Goal: Task Accomplishment & Management: Manage account settings

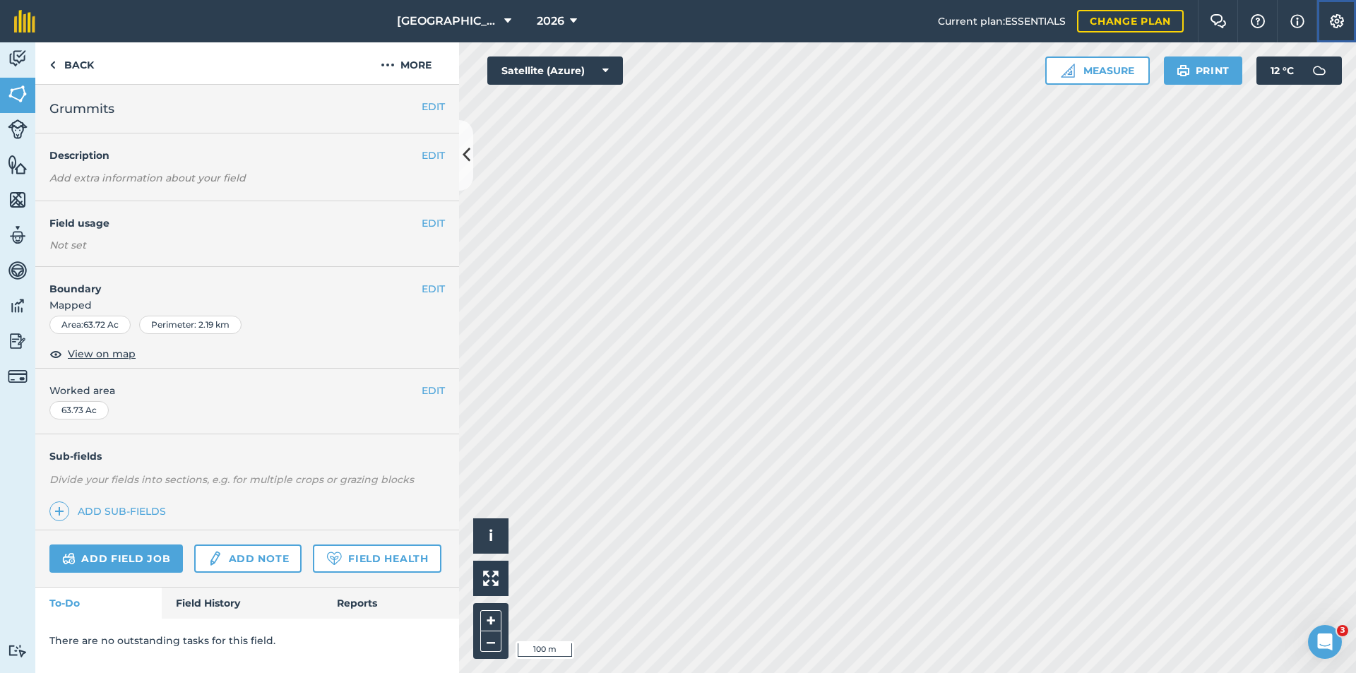
click at [1332, 23] on img at bounding box center [1337, 21] width 17 height 14
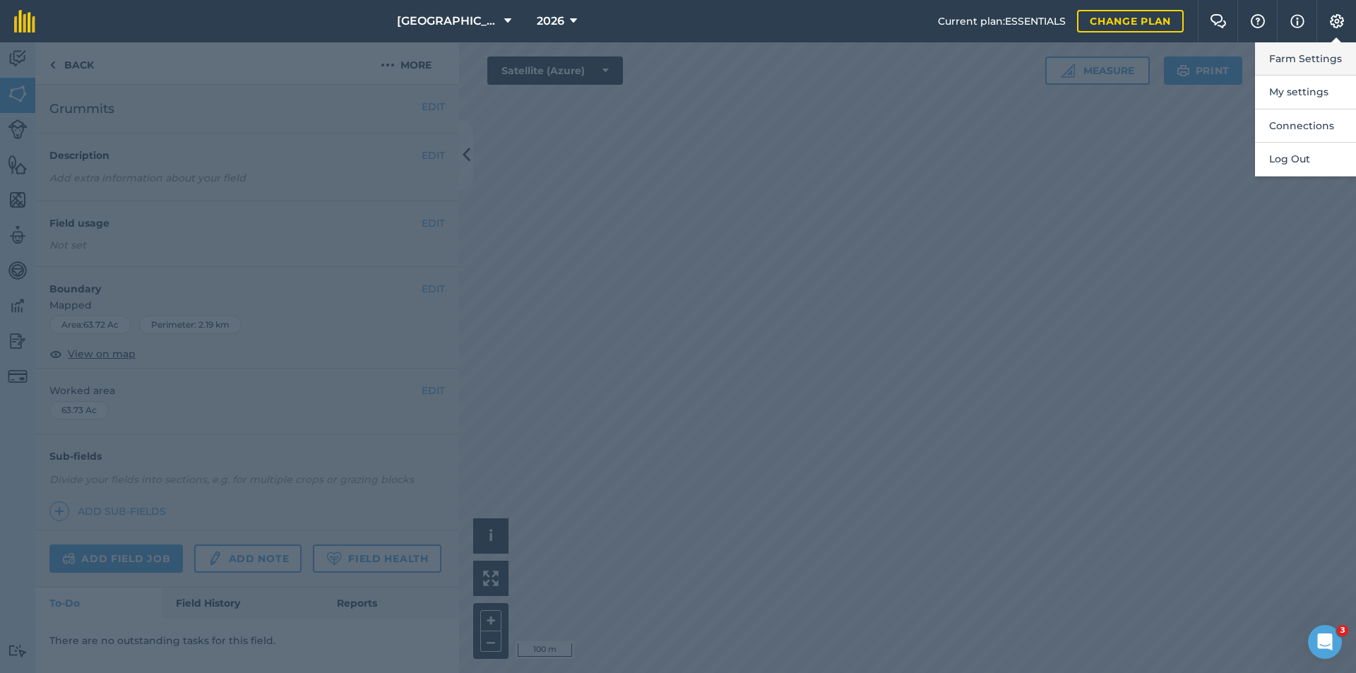
click at [1346, 55] on button "Farm Settings" at bounding box center [1305, 58] width 101 height 33
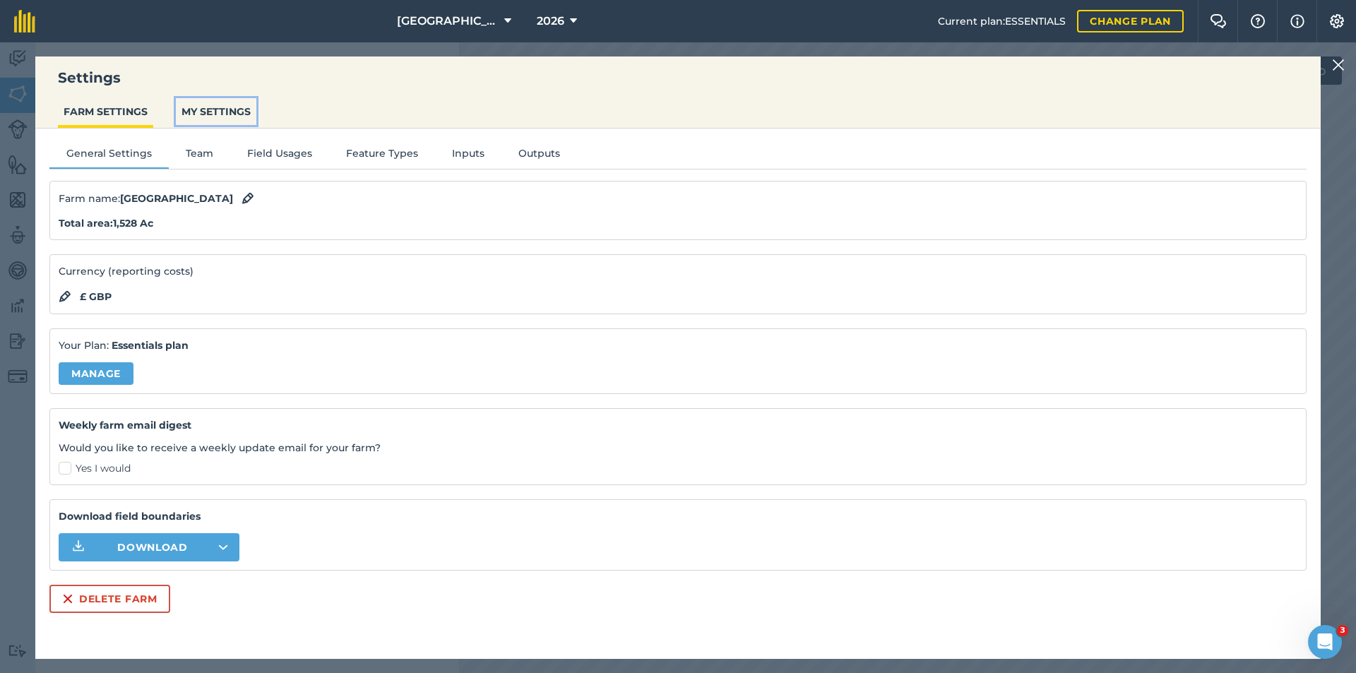
click at [209, 117] on button "MY SETTINGS" at bounding box center [216, 111] width 81 height 27
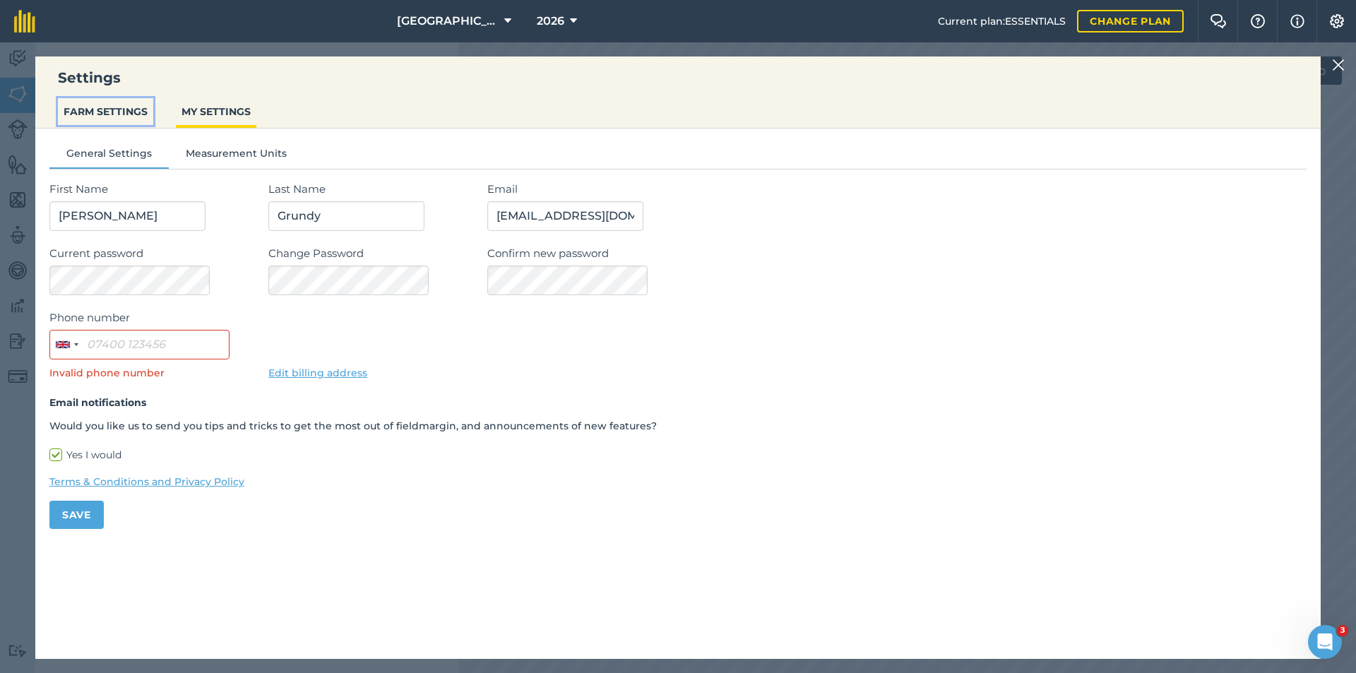
click at [127, 119] on button "FARM SETTINGS" at bounding box center [105, 111] width 95 height 27
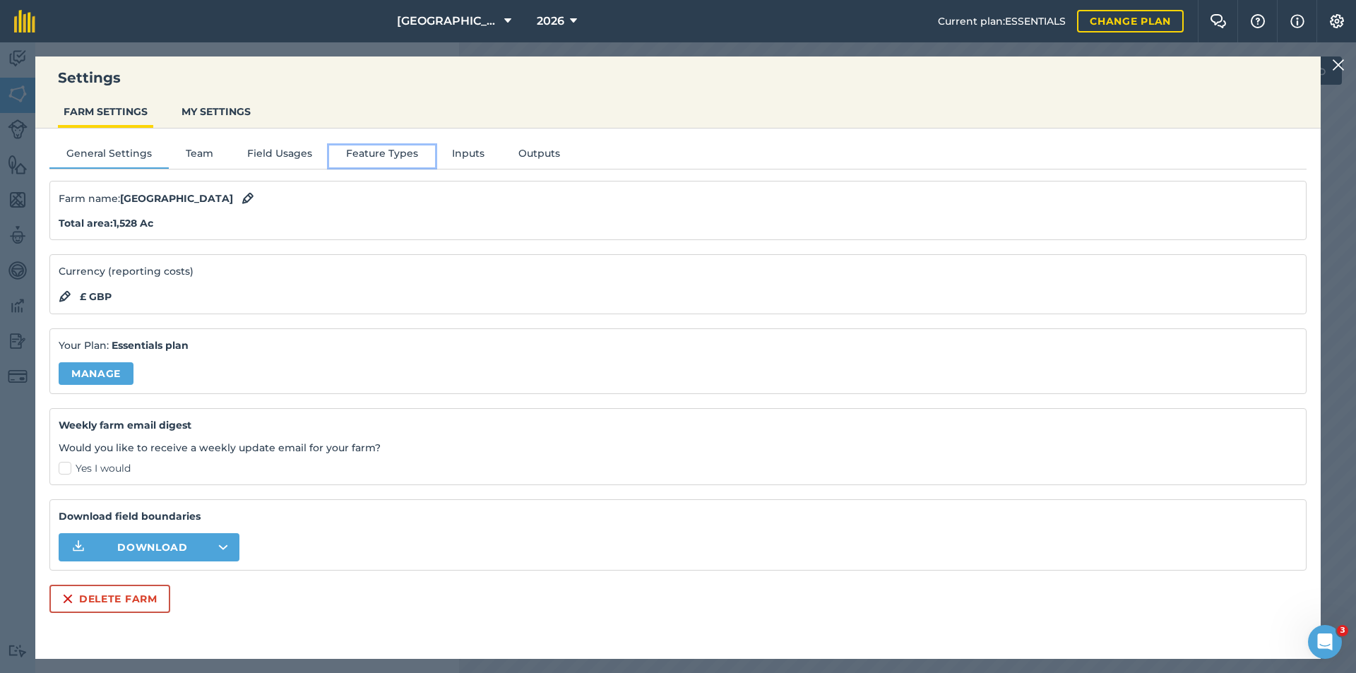
click at [381, 153] on button "Feature Types" at bounding box center [382, 155] width 106 height 21
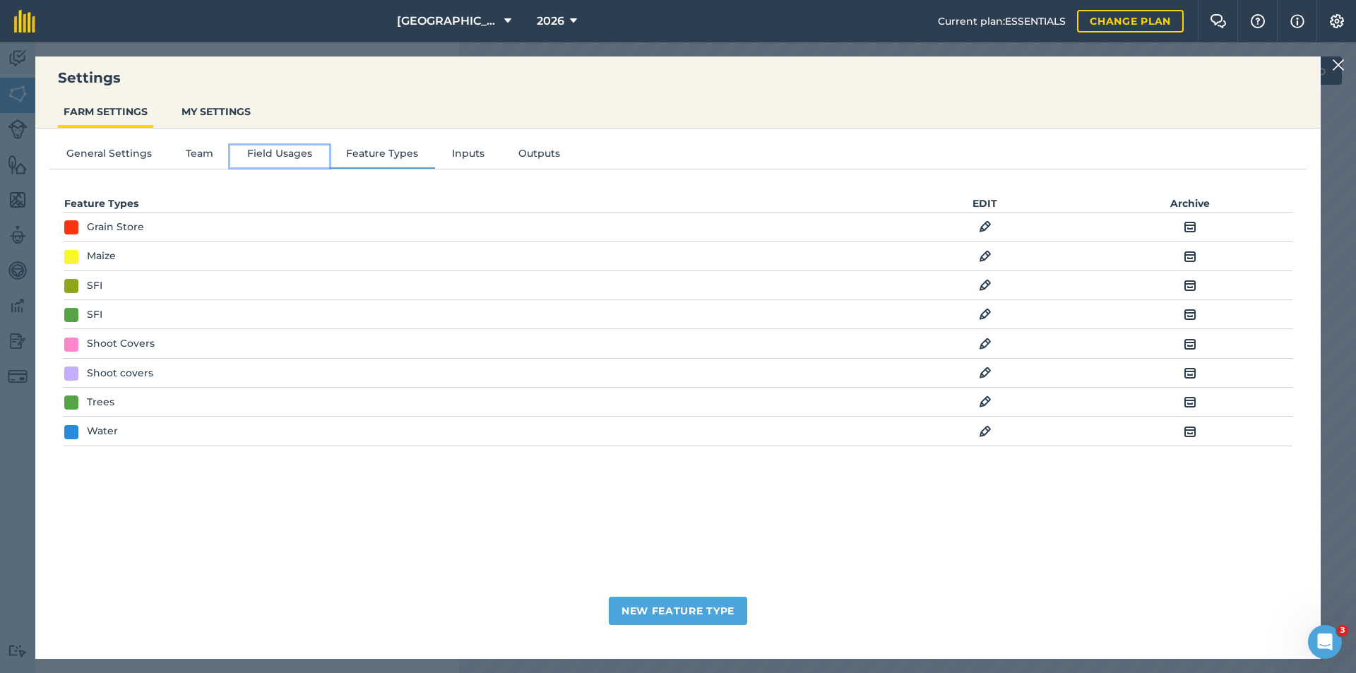
click at [297, 150] on button "Field Usages" at bounding box center [279, 155] width 99 height 21
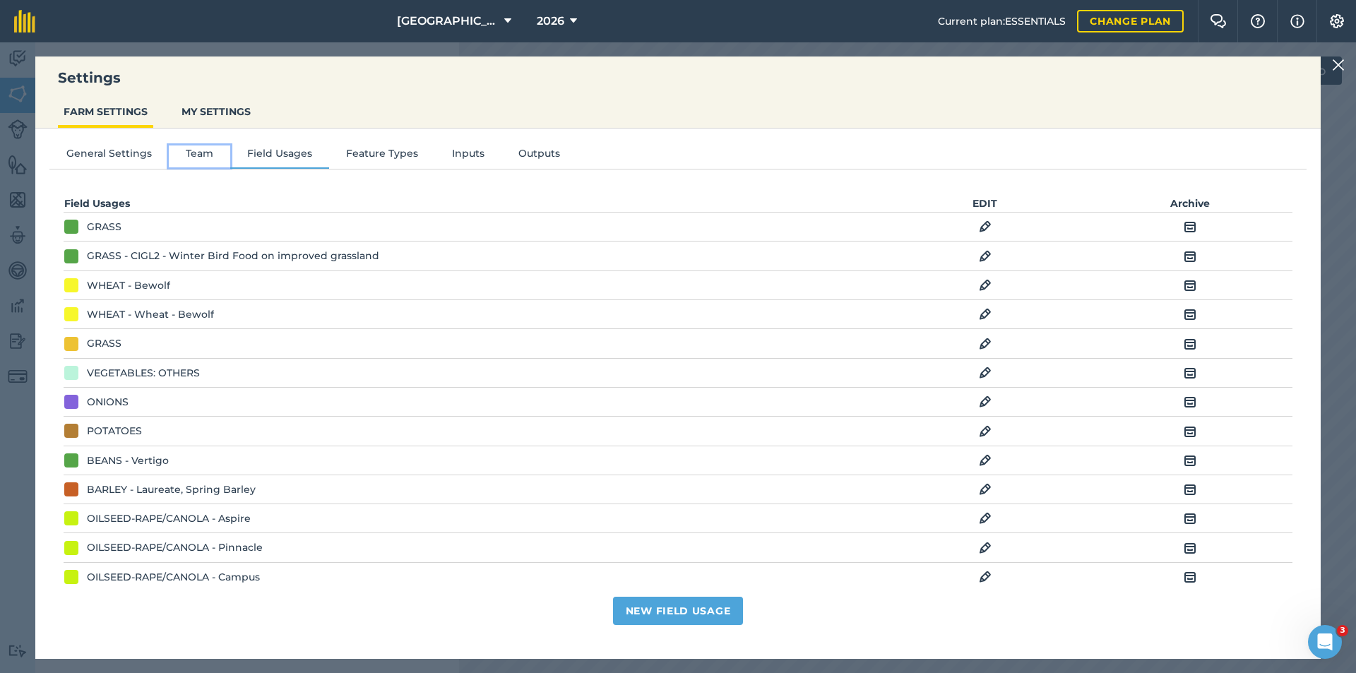
click at [196, 155] on button "Team" at bounding box center [199, 155] width 61 height 21
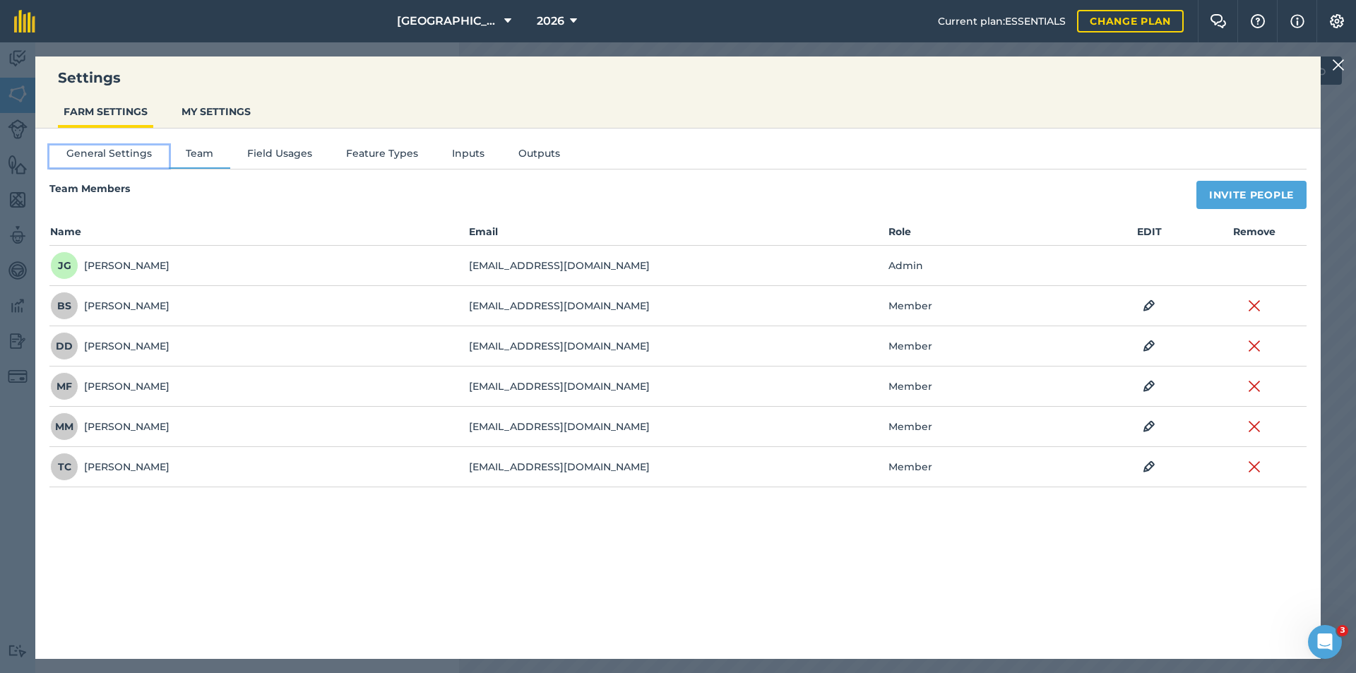
click at [135, 155] on button "General Settings" at bounding box center [108, 155] width 119 height 21
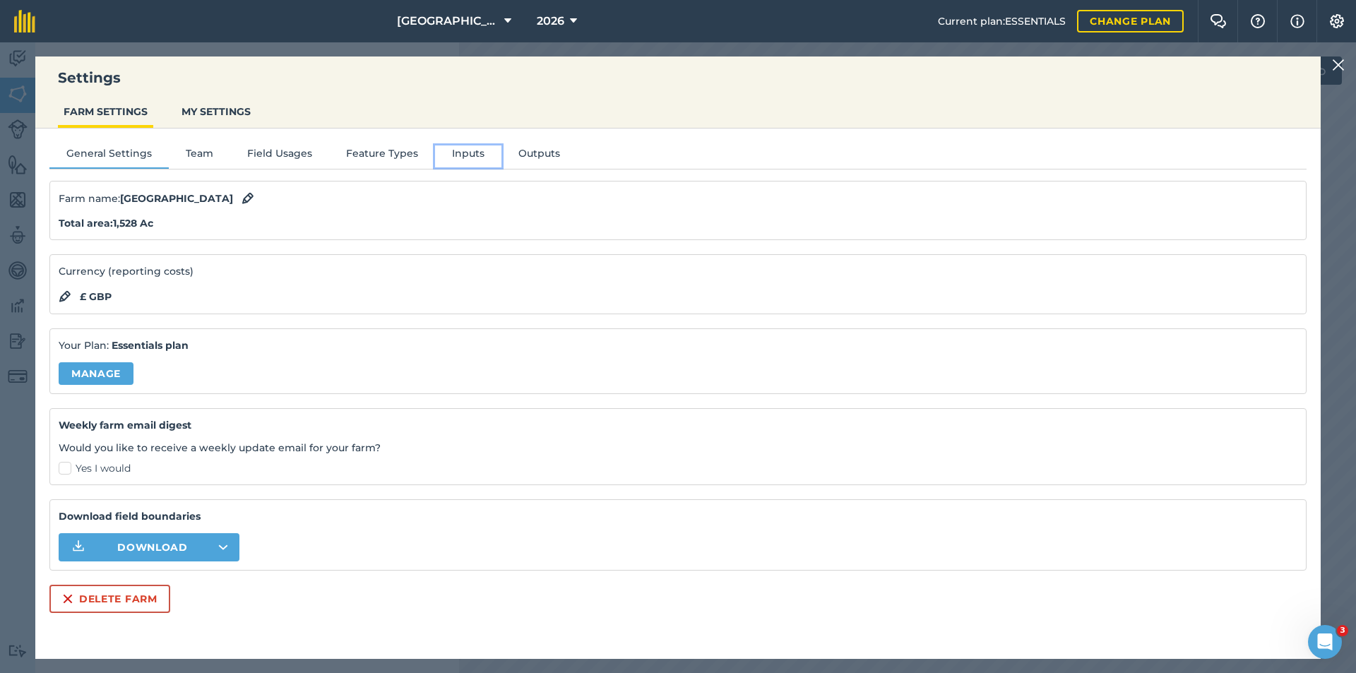
click at [463, 157] on button "Inputs" at bounding box center [468, 155] width 66 height 21
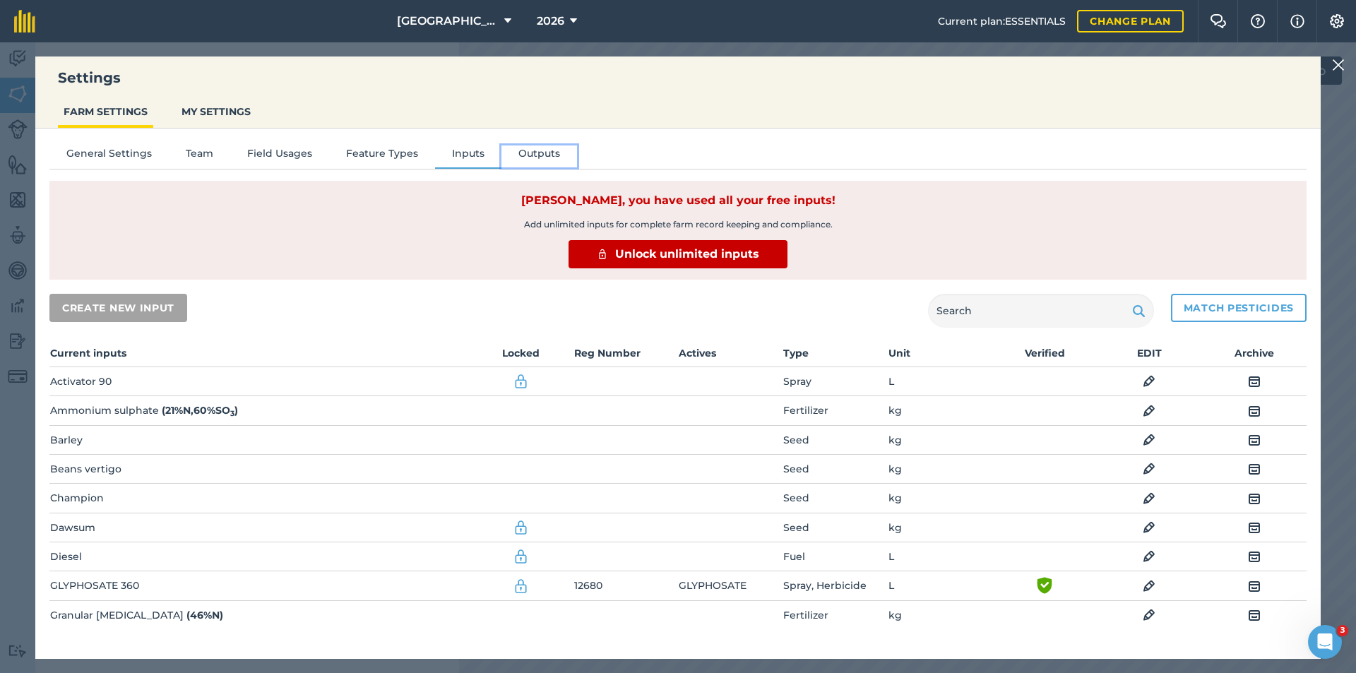
click at [518, 153] on button "Outputs" at bounding box center [539, 155] width 76 height 21
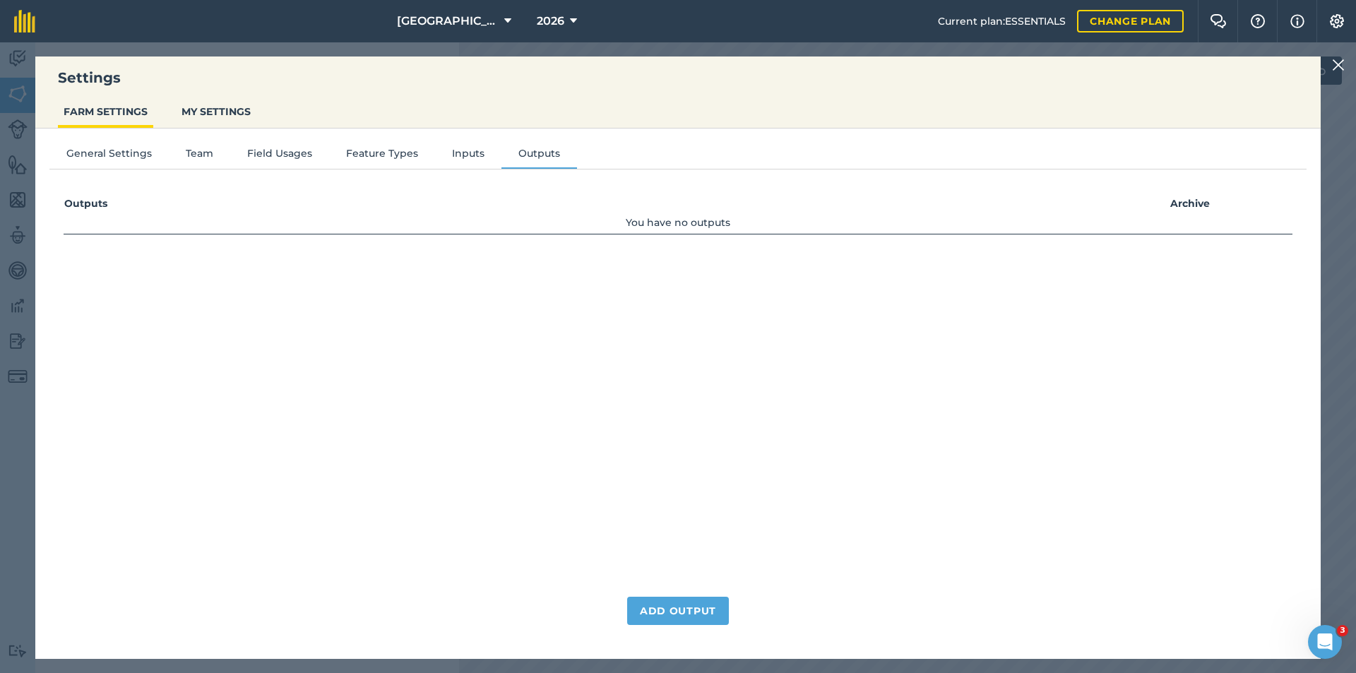
click at [139, 142] on div "General Settings Team Field Usages Feature Types Inputs Outputs Outputs Archive…" at bounding box center [677, 387] width 1285 height 516
drag, startPoint x: 139, startPoint y: 150, endPoint x: 146, endPoint y: 155, distance: 8.6
click at [146, 155] on button "General Settings" at bounding box center [108, 155] width 119 height 21
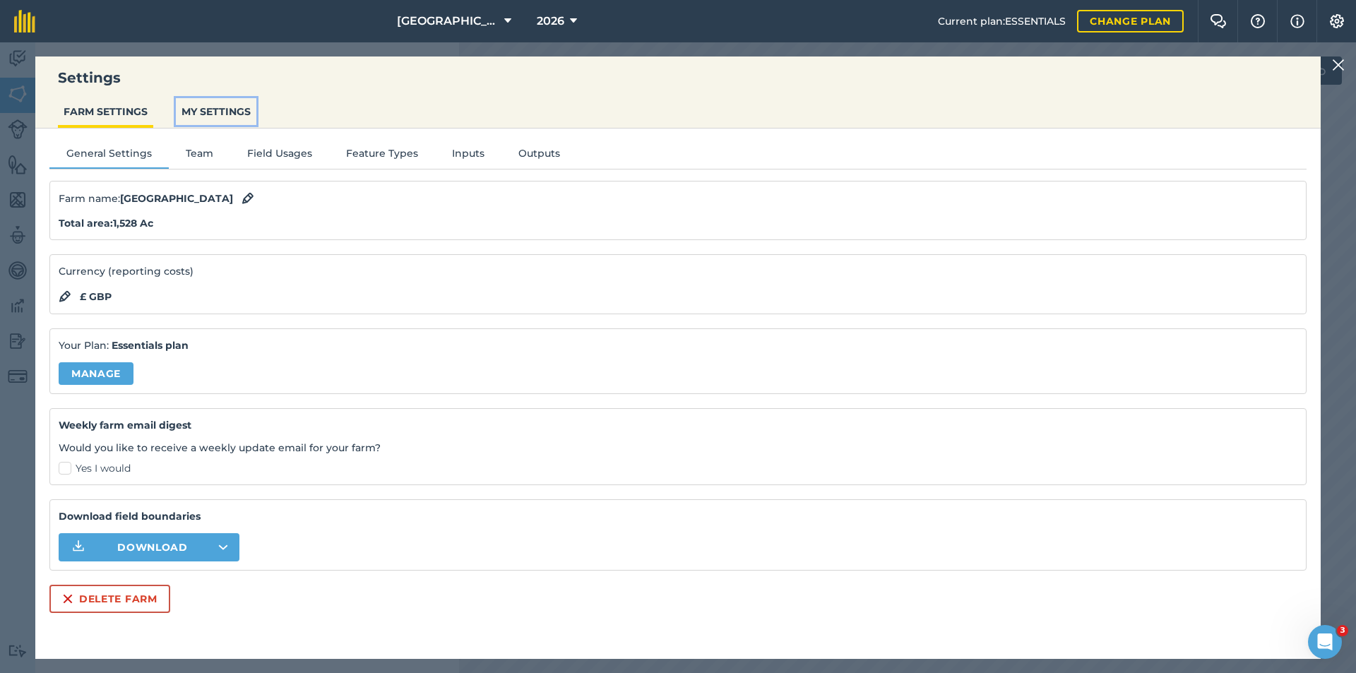
click at [226, 117] on button "MY SETTINGS" at bounding box center [216, 111] width 81 height 27
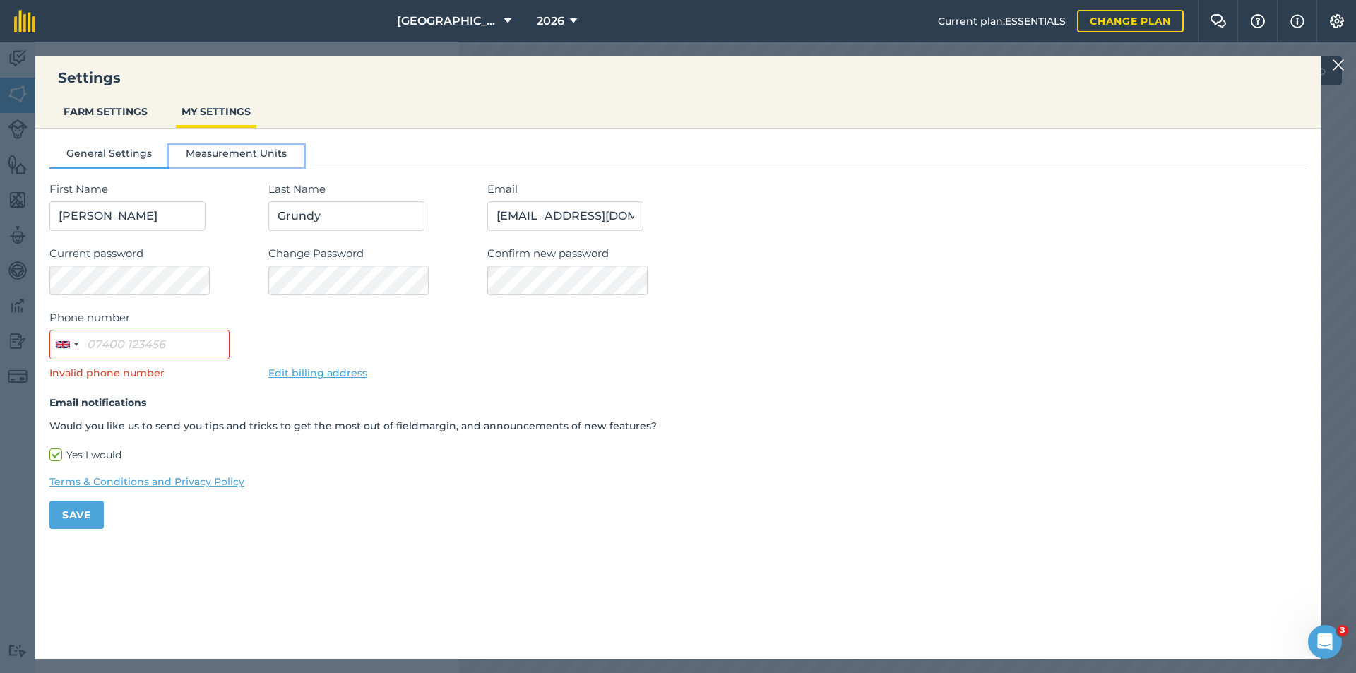
click at [220, 154] on button "Measurement Units" at bounding box center [236, 155] width 135 height 21
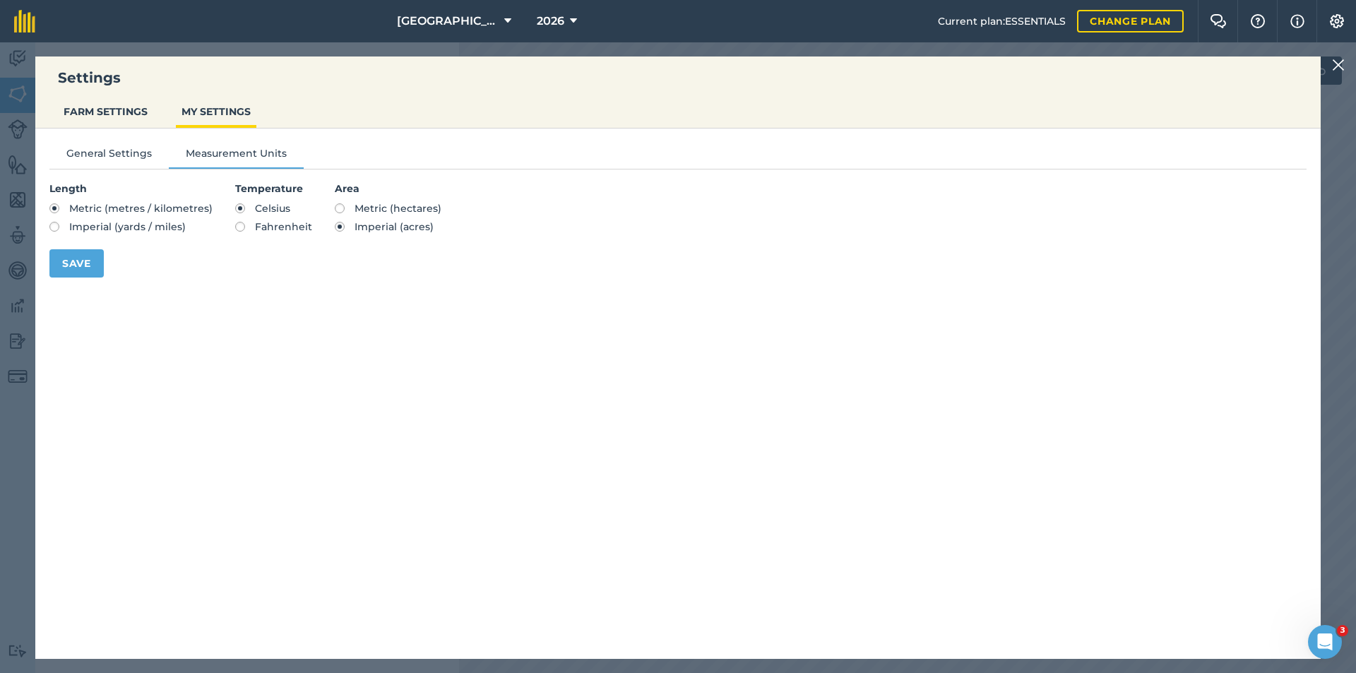
click at [60, 225] on label "Imperial (yards / miles)" at bounding box center [130, 227] width 163 height 10
radio input "true"
radio input "false"
click at [364, 211] on span "Metric (hectares)" at bounding box center [398, 208] width 87 height 13
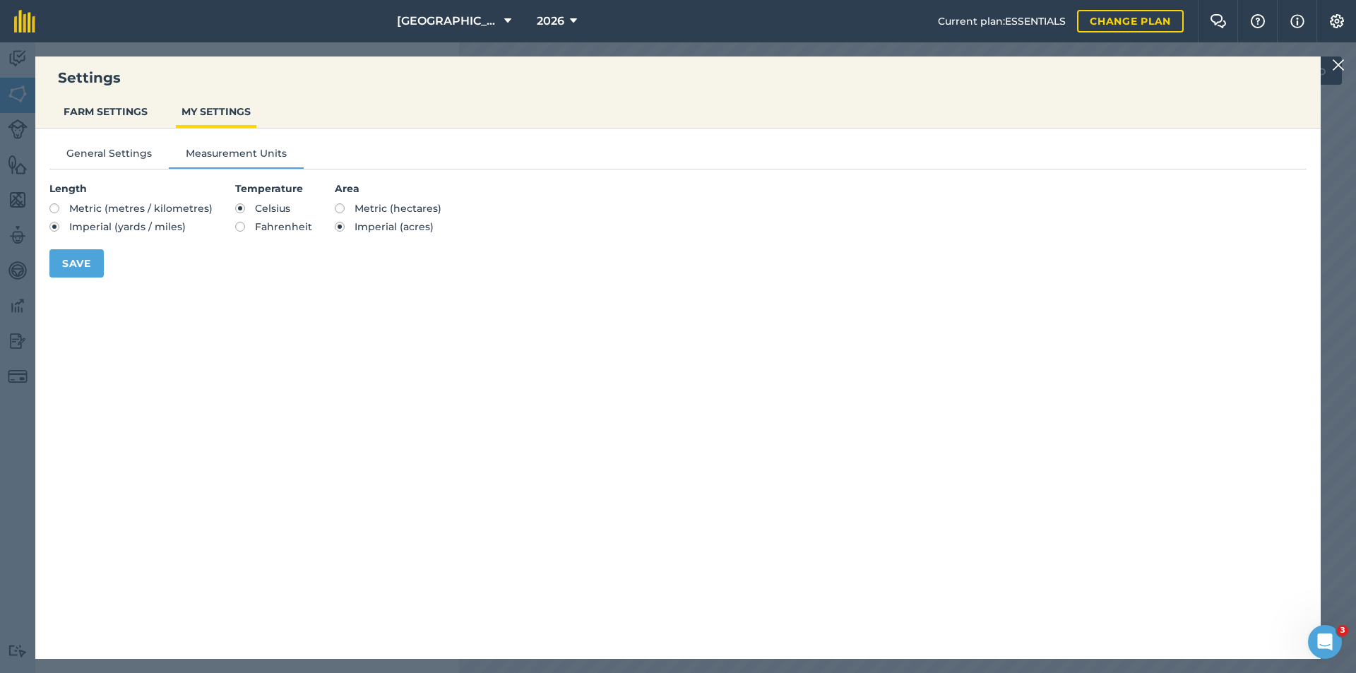
radio input "true"
radio input "false"
click at [128, 215] on section "Length Metric (metres / kilometres) Imperial (yards / miles)" at bounding box center [130, 208] width 163 height 54
click at [126, 208] on span "Metric (metres / kilometres)" at bounding box center [140, 208] width 143 height 13
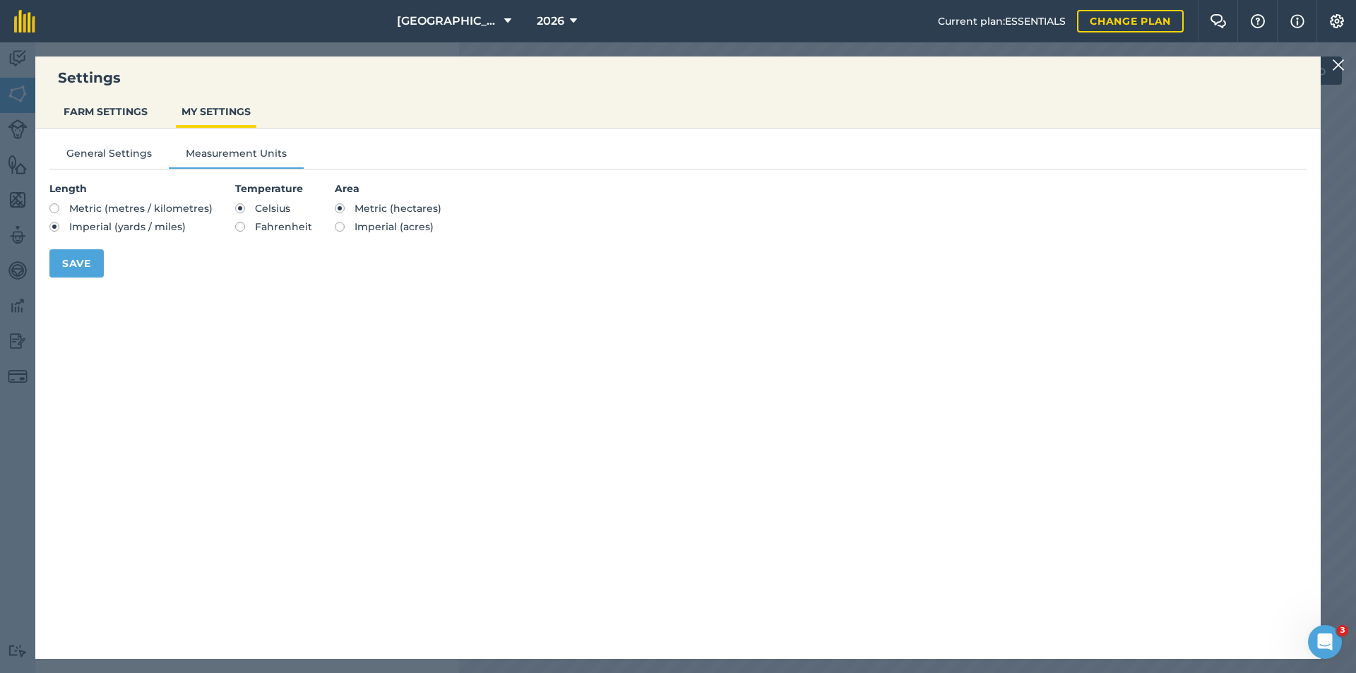
radio input "true"
radio input "false"
click at [88, 258] on button "Save" at bounding box center [76, 263] width 54 height 28
click at [66, 256] on button "Save" at bounding box center [76, 263] width 54 height 28
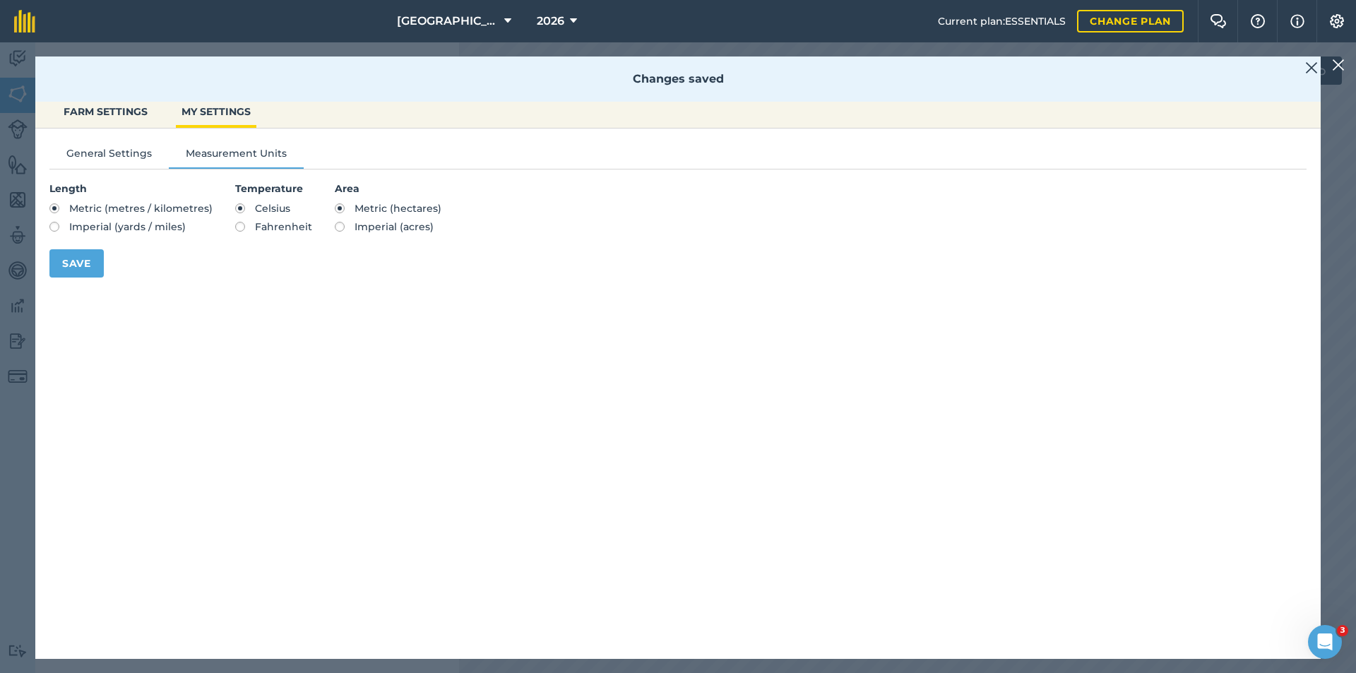
click at [1317, 69] on img at bounding box center [1311, 67] width 13 height 17
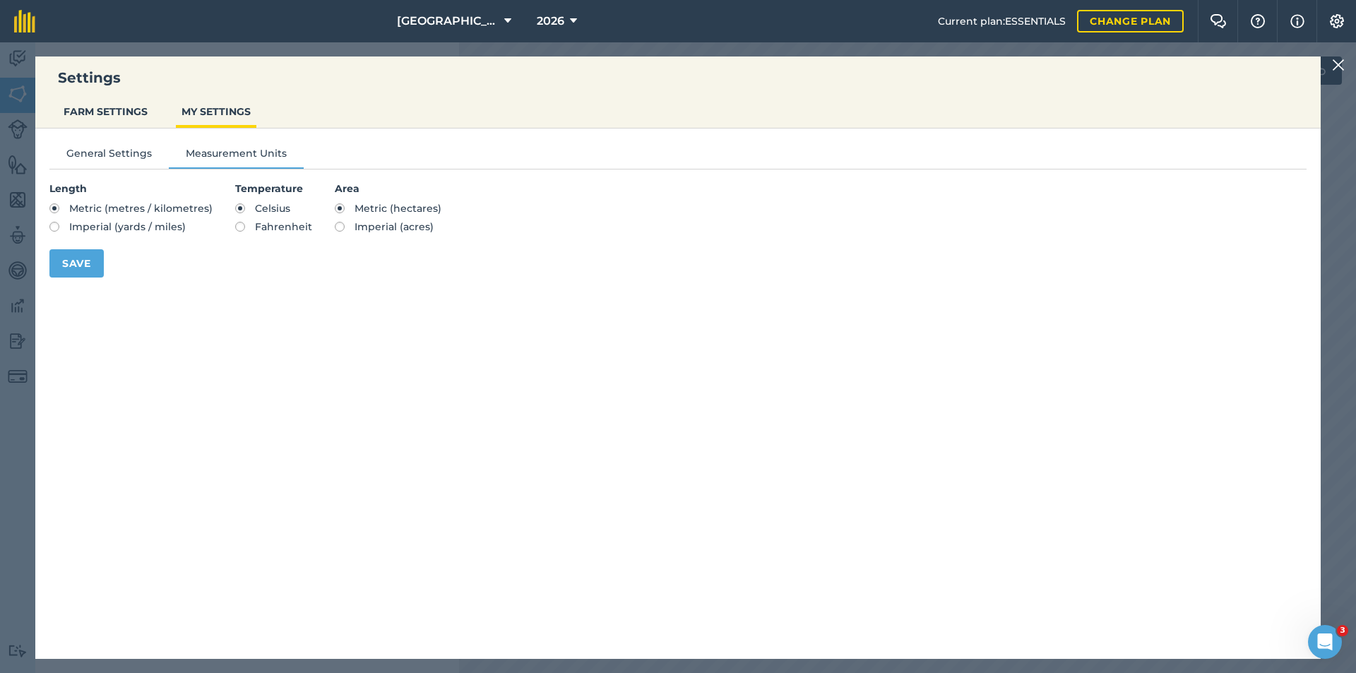
click at [1336, 62] on img at bounding box center [1338, 65] width 13 height 17
